Goal: Find specific page/section: Find specific page/section

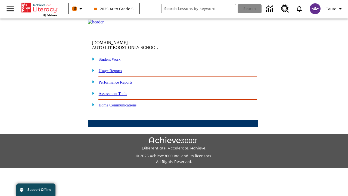
click at [113, 62] on link "Student Work" at bounding box center [110, 59] width 22 height 4
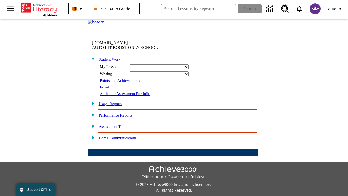
select select "/options/reports/?report_id=24&atype=14&section=2"
